Goal: Obtain resource: Obtain resource

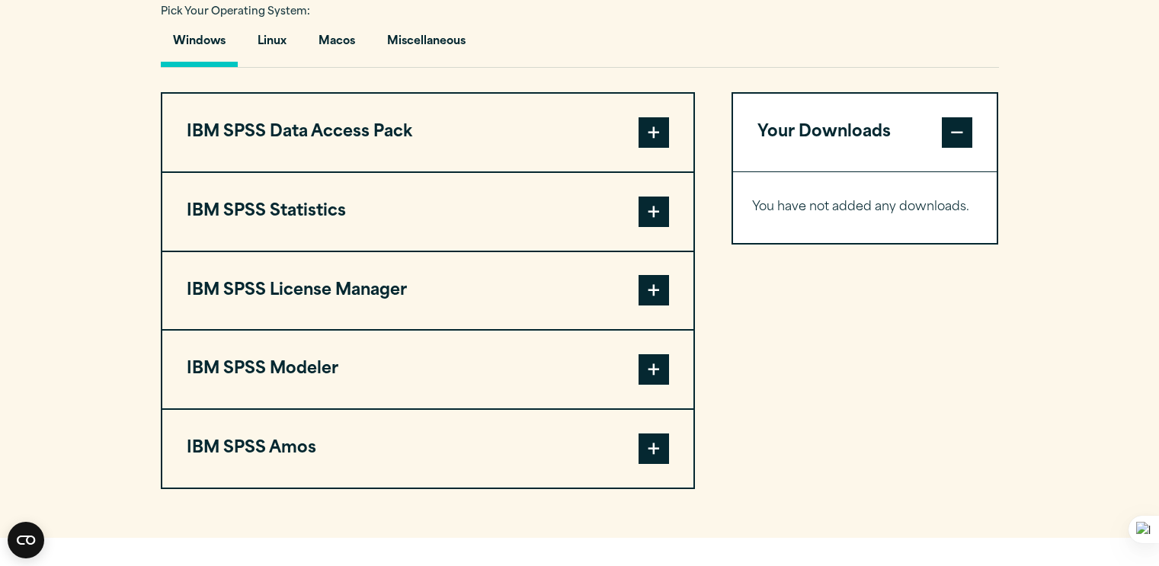
scroll to position [1143, 0]
click at [649, 366] on span at bounding box center [653, 368] width 30 height 30
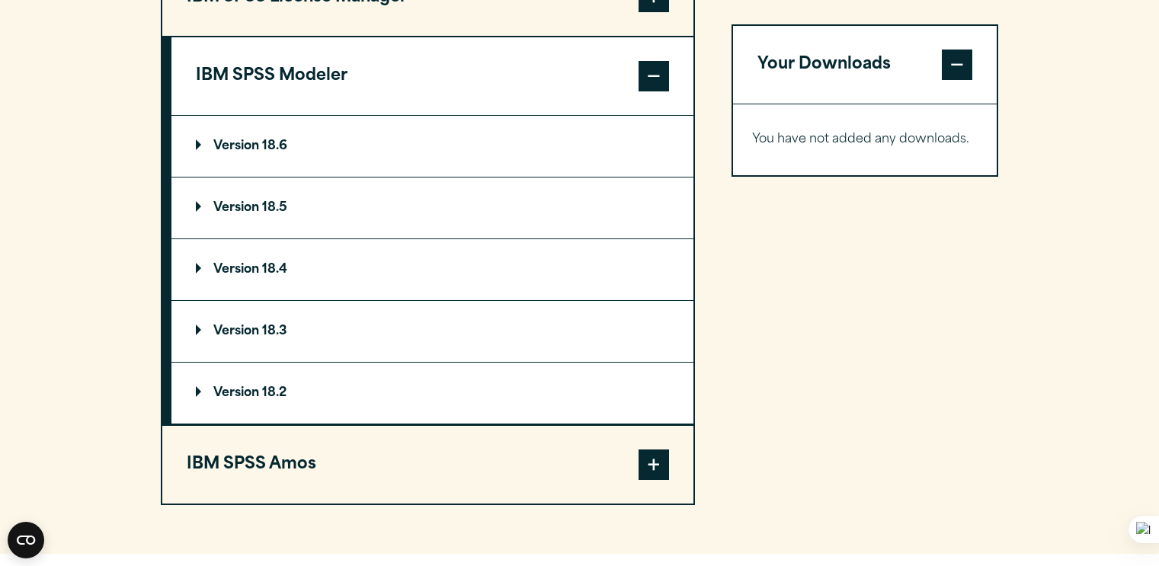
scroll to position [1447, 0]
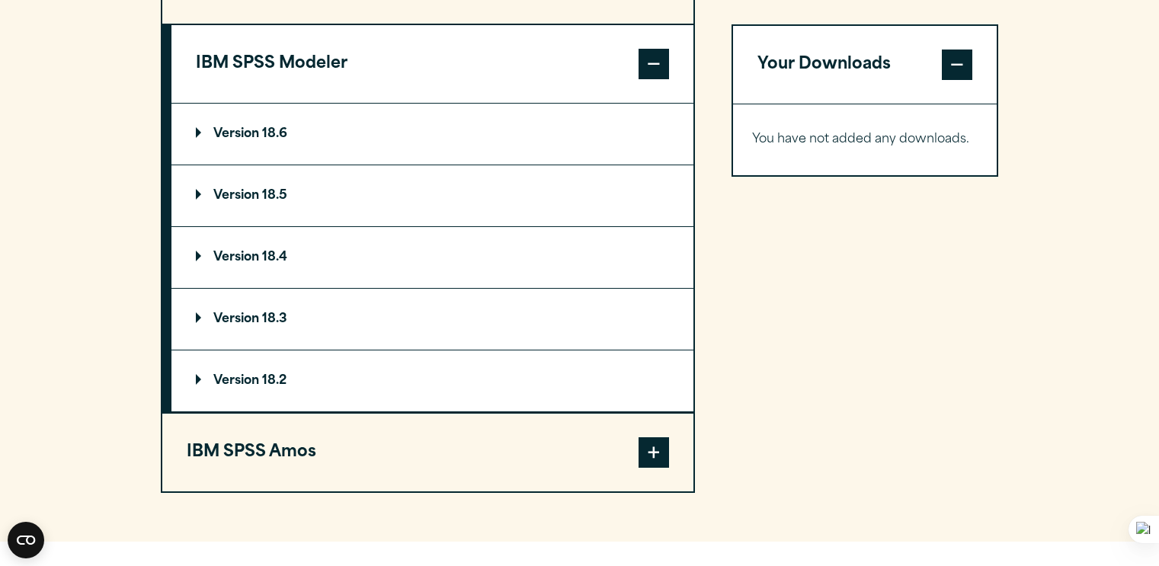
click at [293, 371] on summary "Version 18.2" at bounding box center [432, 380] width 522 height 61
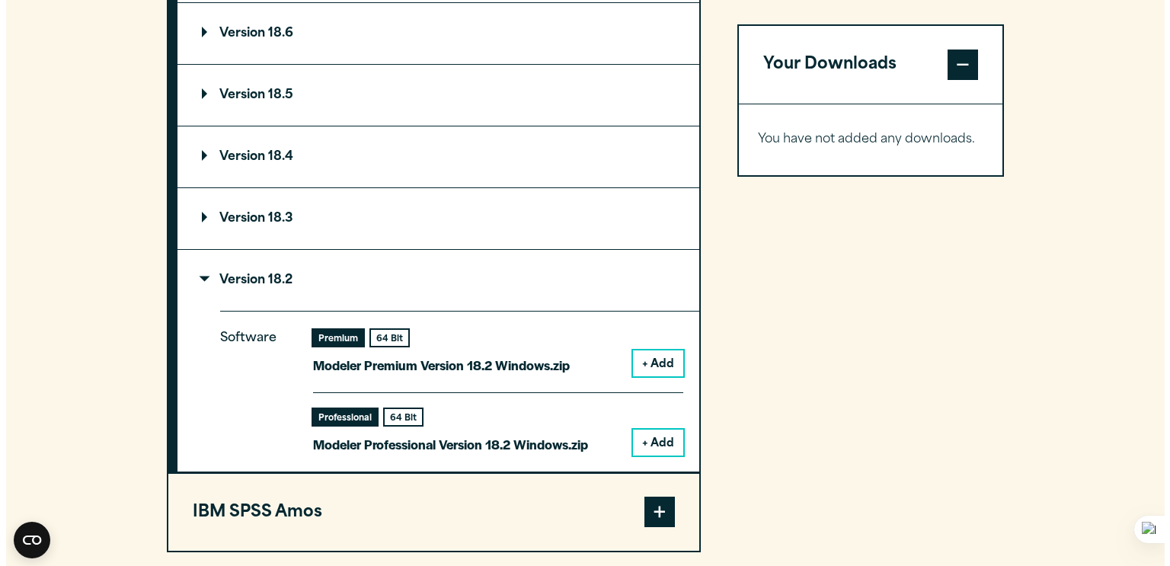
scroll to position [1600, 0]
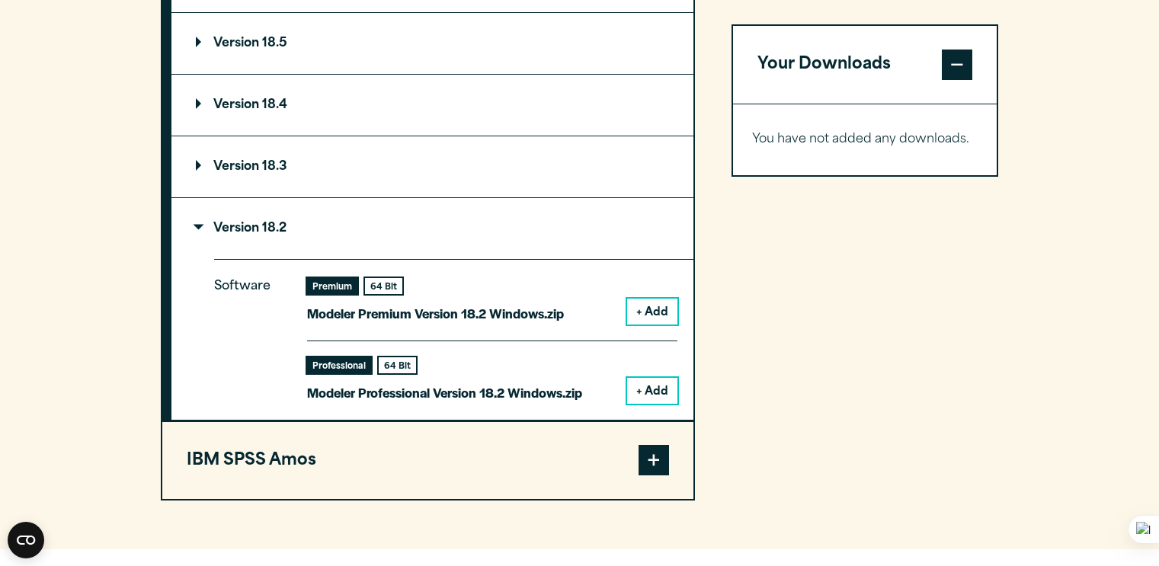
click at [648, 313] on button "+ Add" at bounding box center [652, 312] width 50 height 26
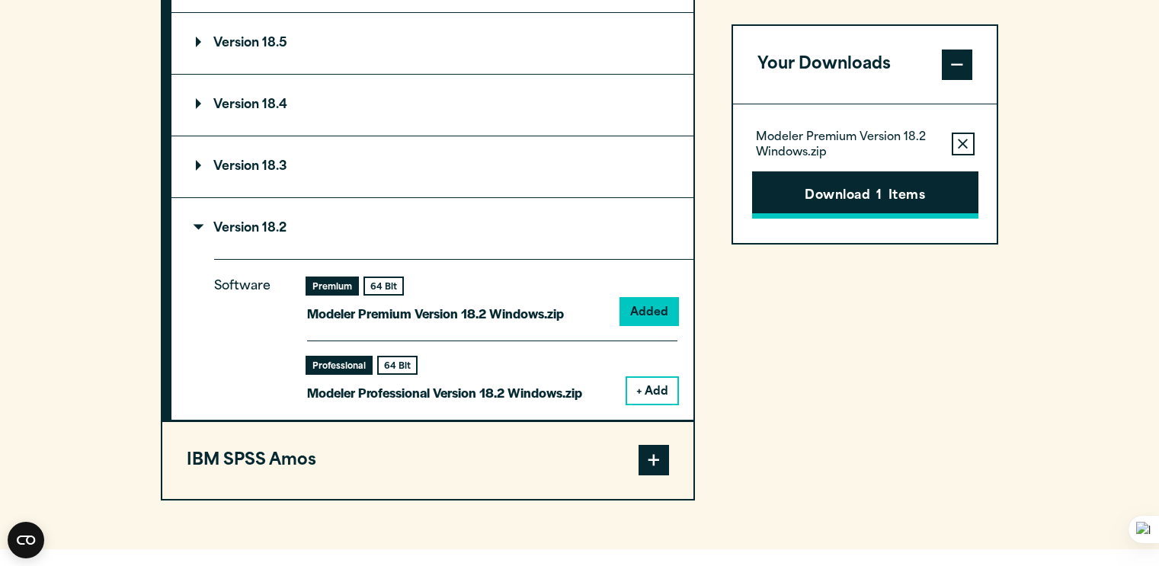
click at [905, 193] on button "Download 1 Items" at bounding box center [865, 194] width 226 height 47
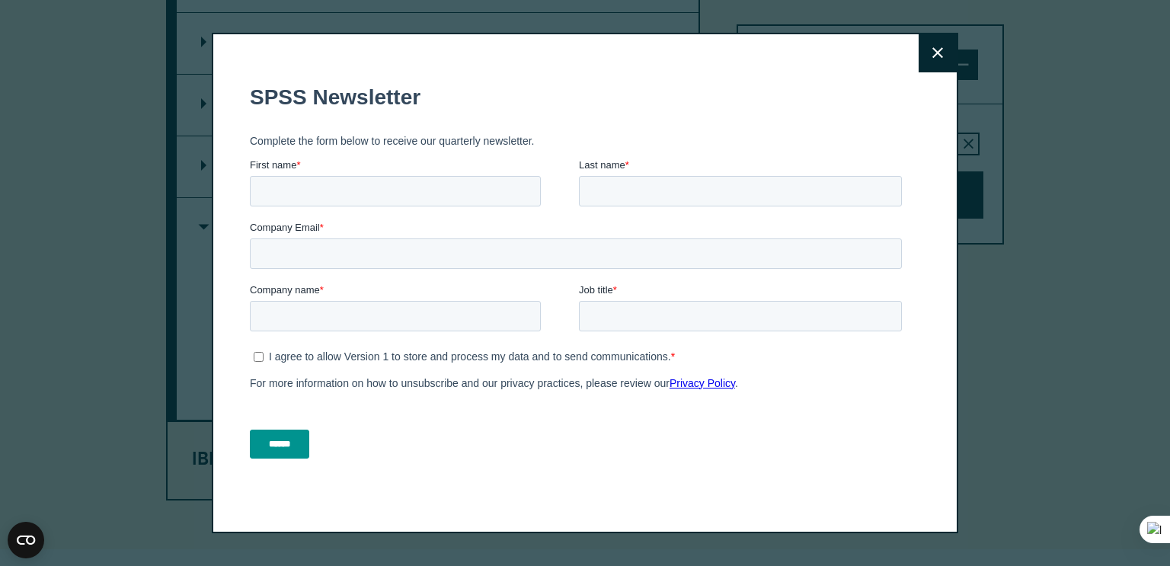
drag, startPoint x: 576, startPoint y: 424, endPoint x: 654, endPoint y: 332, distance: 120.0
click at [942, 50] on button "Close" at bounding box center [938, 53] width 38 height 38
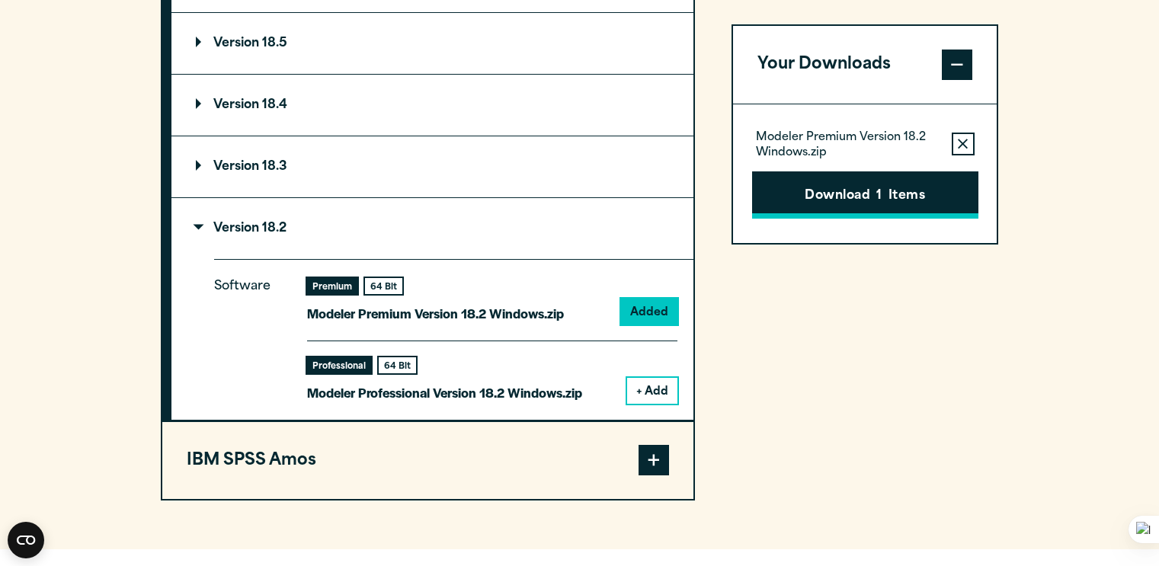
click at [881, 194] on span "1" at bounding box center [878, 197] width 5 height 20
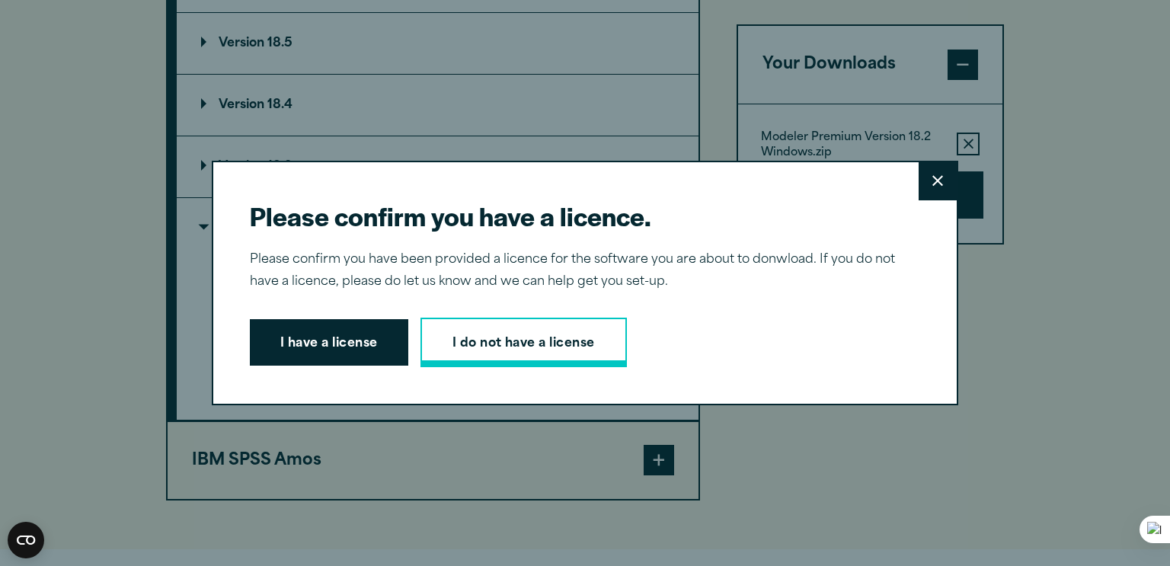
click at [552, 344] on link "I do not have a license" at bounding box center [524, 343] width 206 height 50
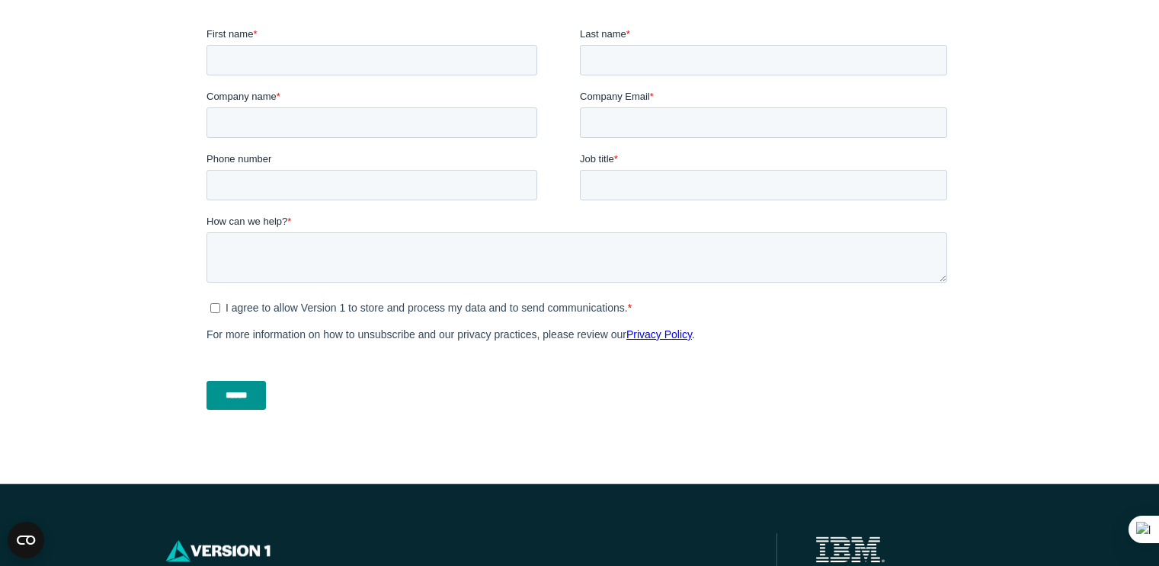
scroll to position [758, 0]
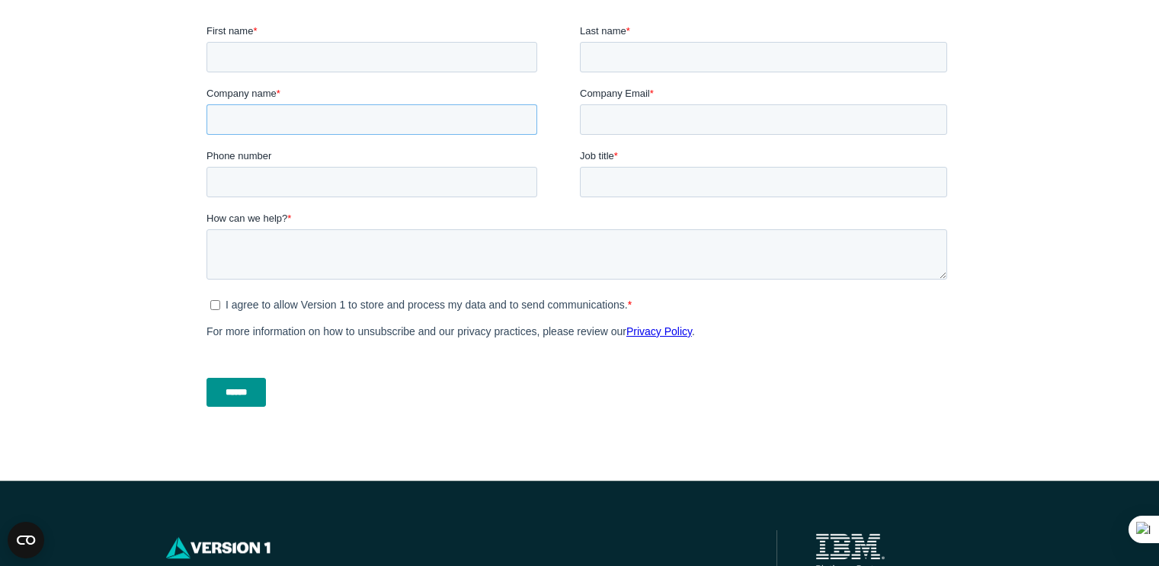
click at [342, 105] on input "Company name *" at bounding box center [371, 119] width 331 height 30
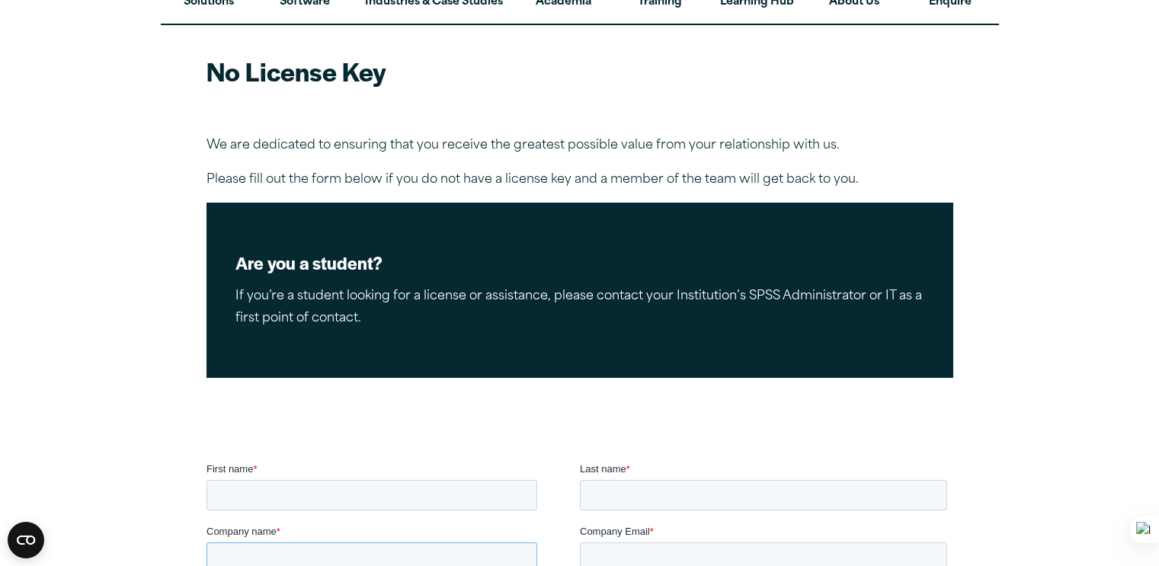
scroll to position [72, 0]
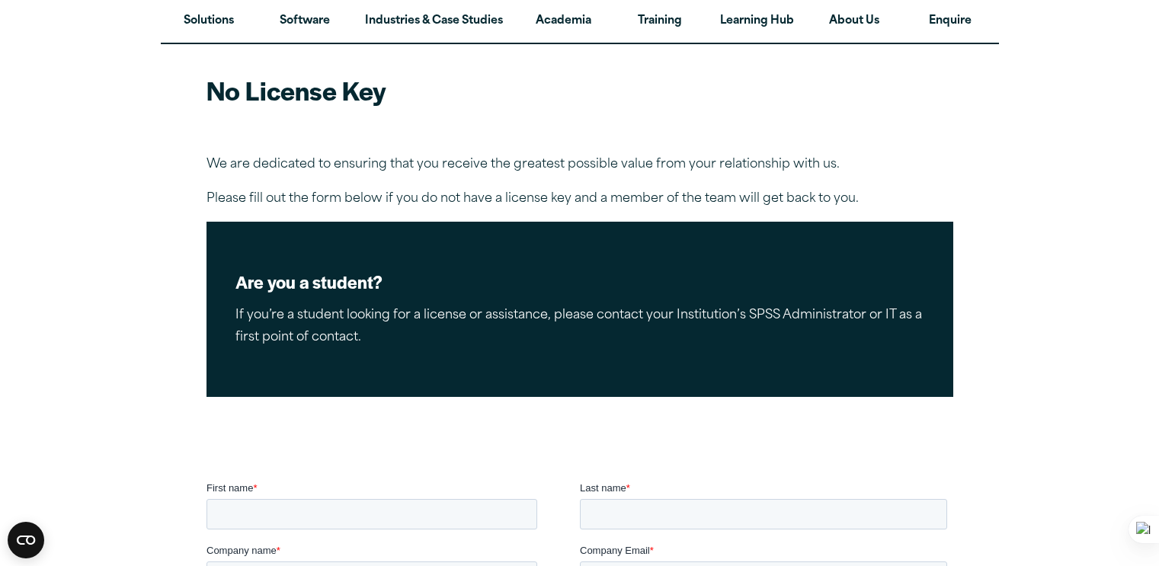
click at [464, 238] on div "Are you a student? If you’re a student looking for a license or assistance, ple…" at bounding box center [579, 309] width 747 height 175
drag, startPoint x: 750, startPoint y: 196, endPoint x: 526, endPoint y: 284, distance: 240.8
click at [739, 203] on p "Please fill out the form below if you do not have a license key and a member of…" at bounding box center [579, 199] width 747 height 22
drag, startPoint x: 547, startPoint y: 313, endPoint x: 602, endPoint y: 314, distance: 54.9
click at [575, 314] on p "If you’re a student looking for a license or assistance, please contact your In…" at bounding box center [579, 327] width 689 height 44
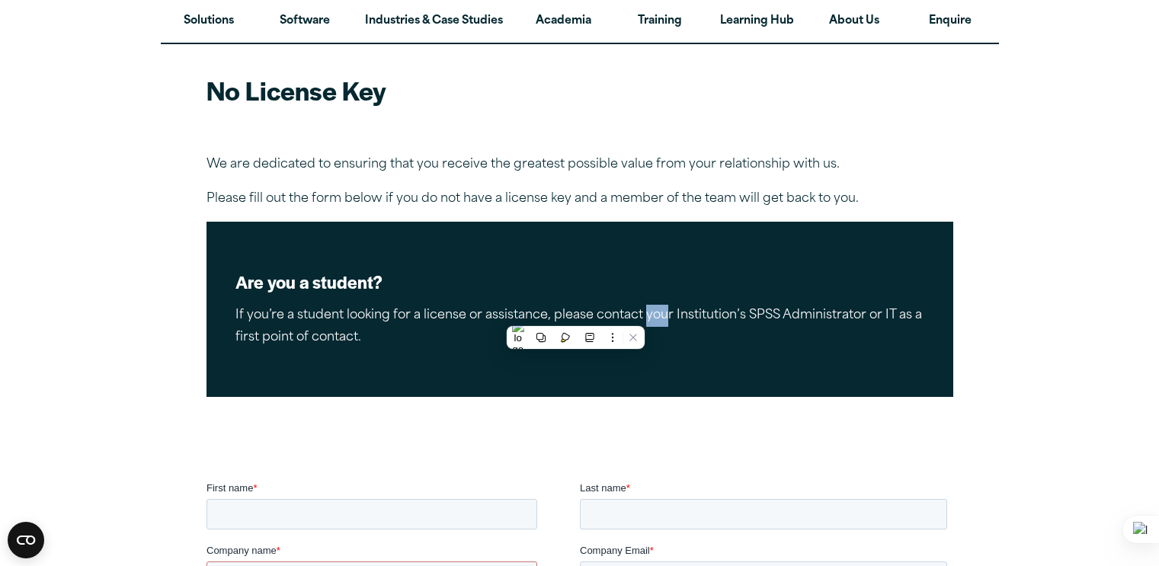
drag, startPoint x: 663, startPoint y: 314, endPoint x: 780, endPoint y: 312, distance: 117.3
click at [689, 314] on p "If you’re a student looking for a license or assistance, please contact your In…" at bounding box center [579, 327] width 689 height 44
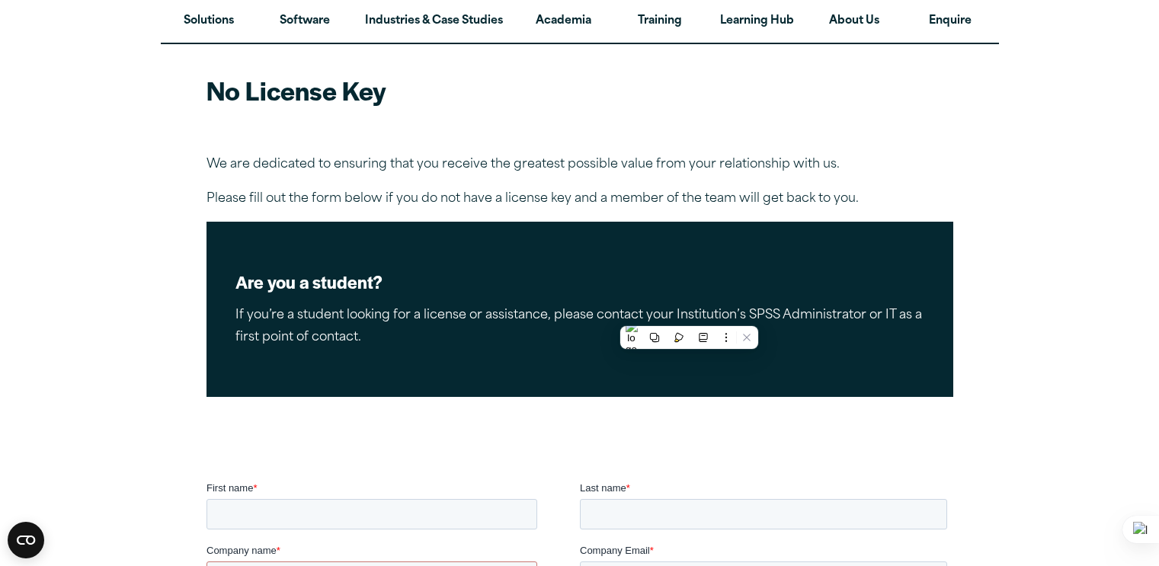
click at [813, 310] on p "If you’re a student looking for a license or assistance, please contact your In…" at bounding box center [579, 327] width 689 height 44
drag, startPoint x: 740, startPoint y: 312, endPoint x: 871, endPoint y: 311, distance: 130.3
click at [859, 311] on p "If you’re a student looking for a license or assistance, please contact your In…" at bounding box center [579, 327] width 689 height 44
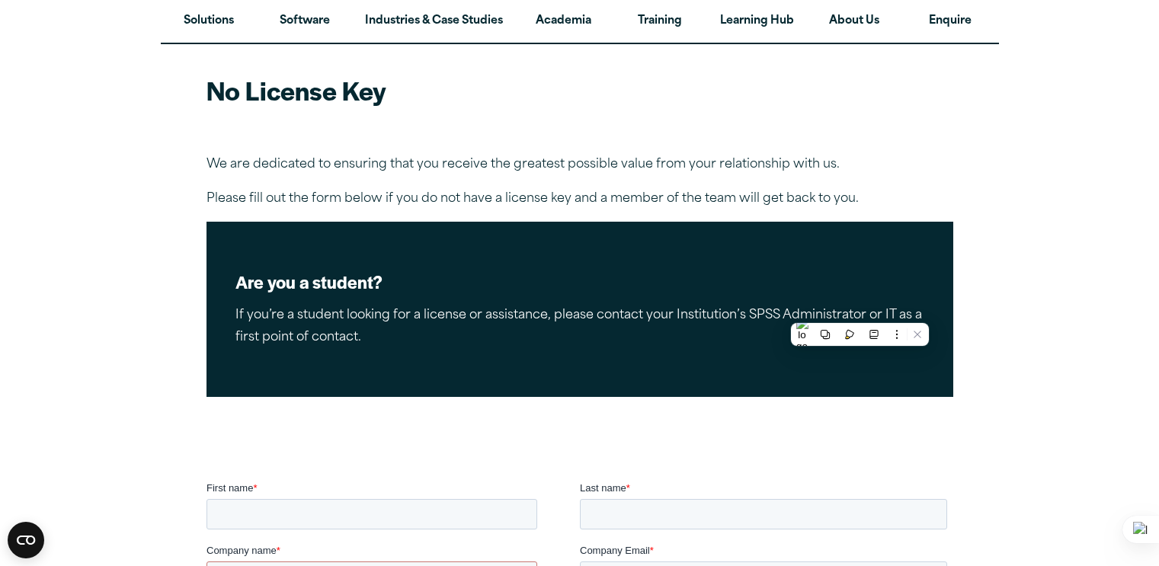
click at [890, 311] on p "If you’re a student looking for a license or assistance, please contact your In…" at bounding box center [579, 327] width 689 height 44
click at [312, 343] on p "If you’re a student looking for a license or assistance, please contact your In…" at bounding box center [579, 327] width 689 height 44
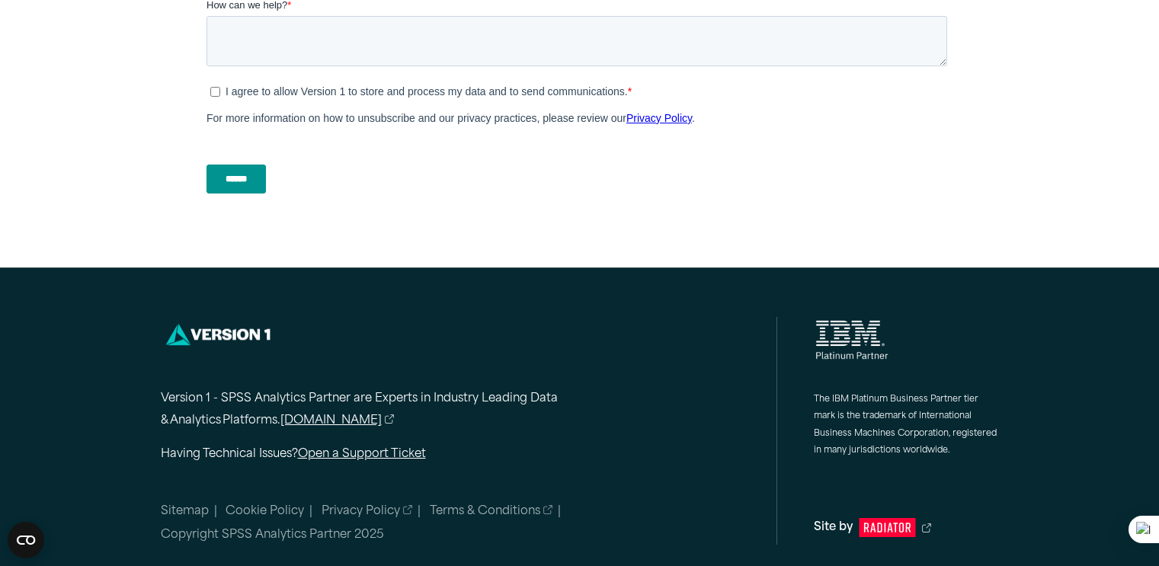
scroll to position [776, 0]
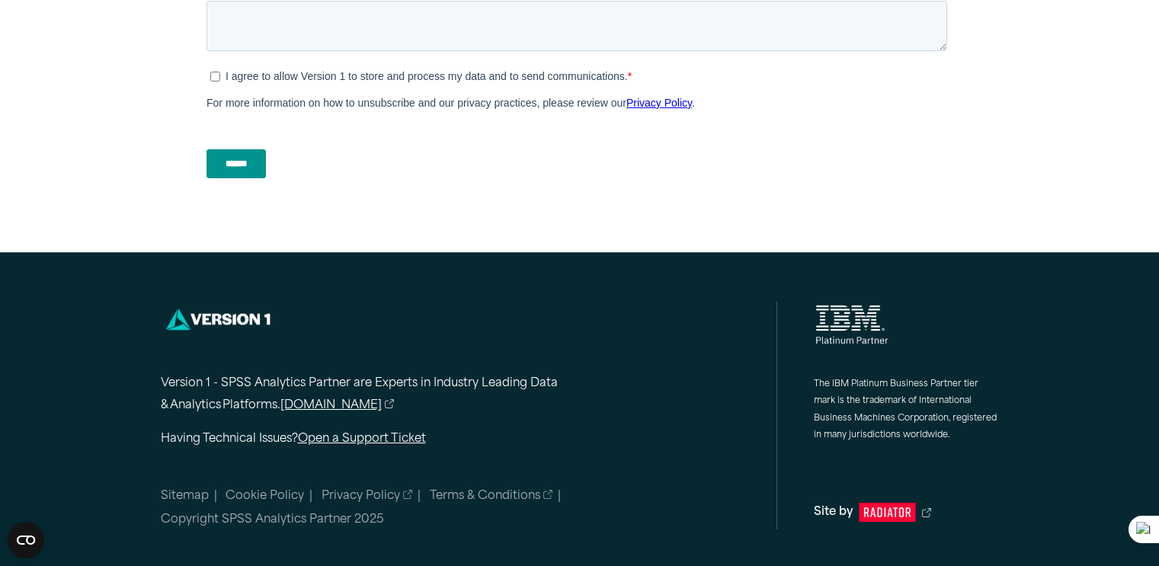
click at [487, 416] on p "Version 1 - SPSS Analytics Partner are Experts in Industry Leading Data & Analy…" at bounding box center [389, 395] width 457 height 44
